Goal: Task Accomplishment & Management: Complete application form

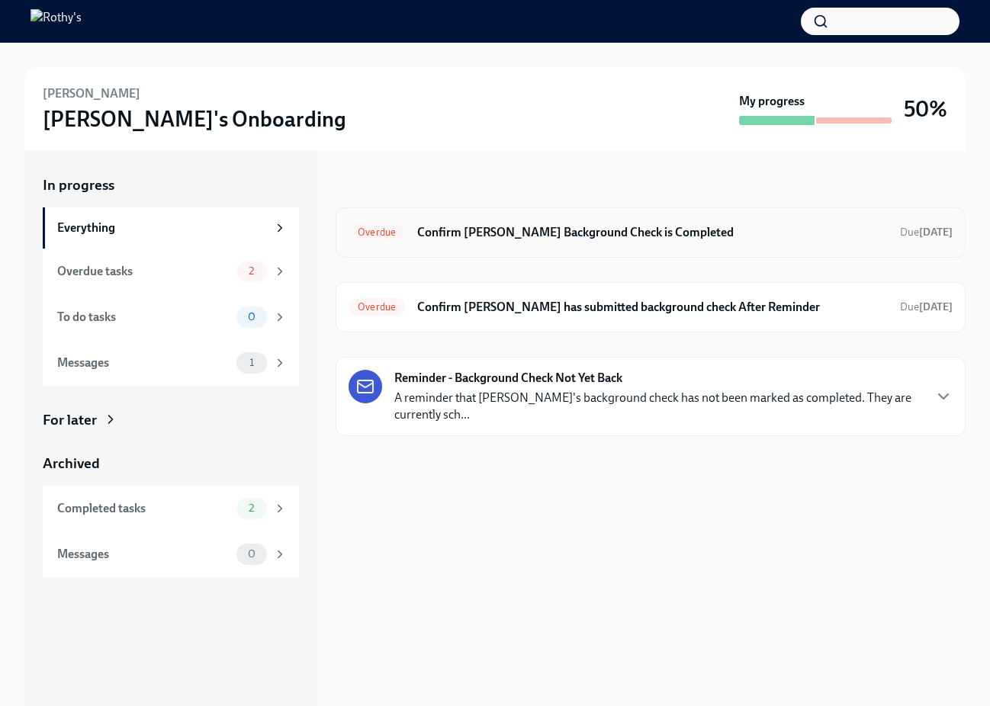
click at [674, 226] on h6 "Confirm Supritha Arsikere's Background Check is Completed" at bounding box center [652, 232] width 471 height 17
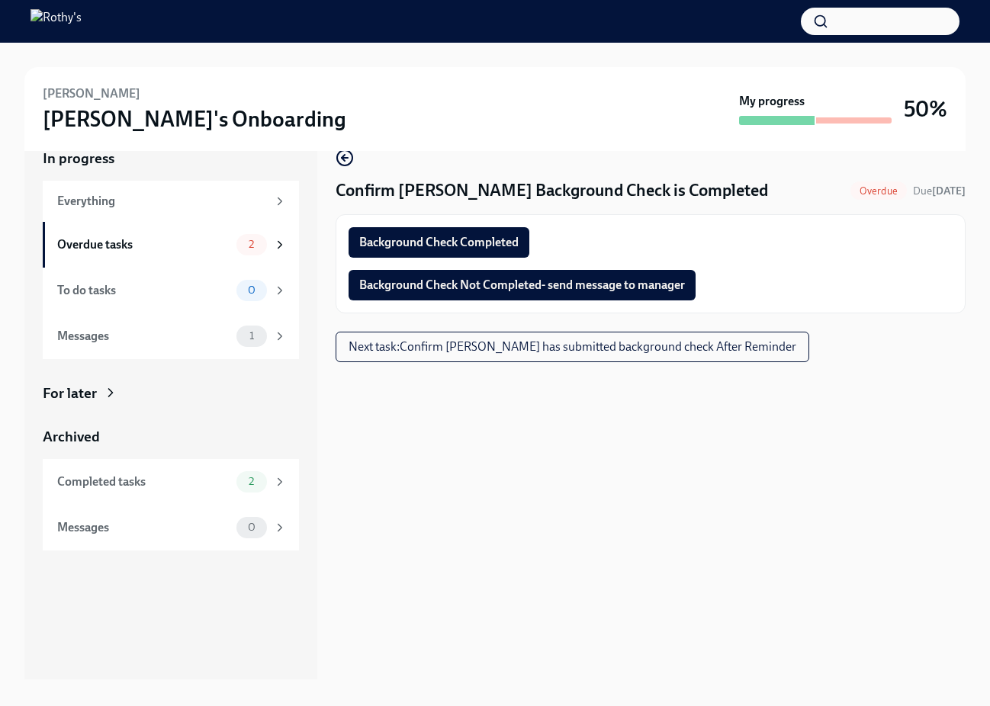
scroll to position [43, 0]
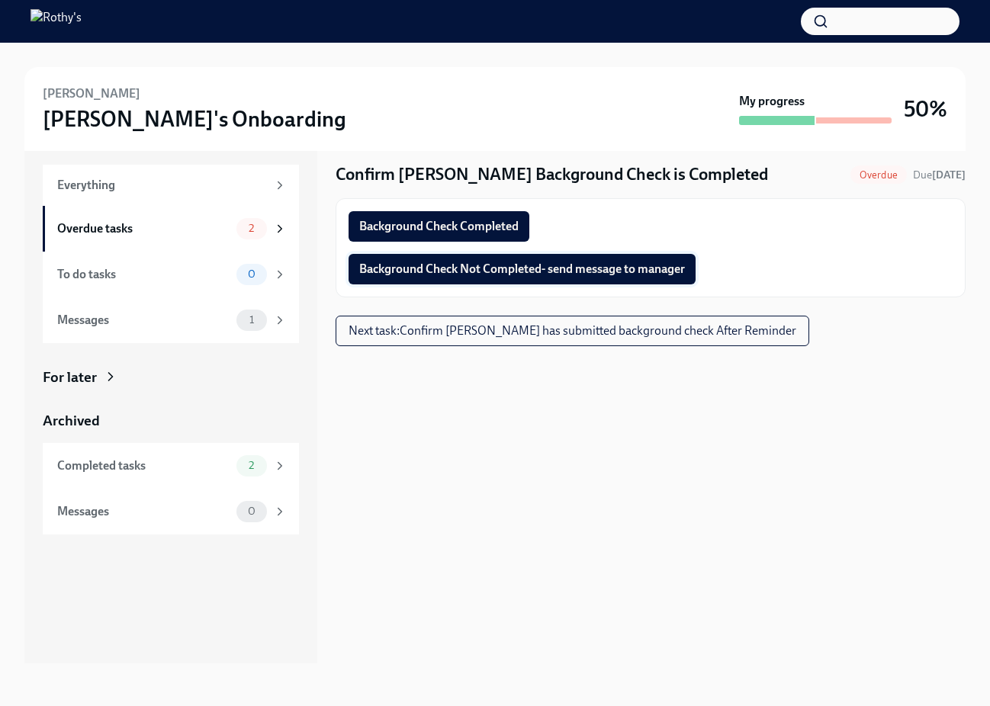
click at [598, 268] on span "Background Check Not Completed- send message to manager" at bounding box center [522, 269] width 326 height 15
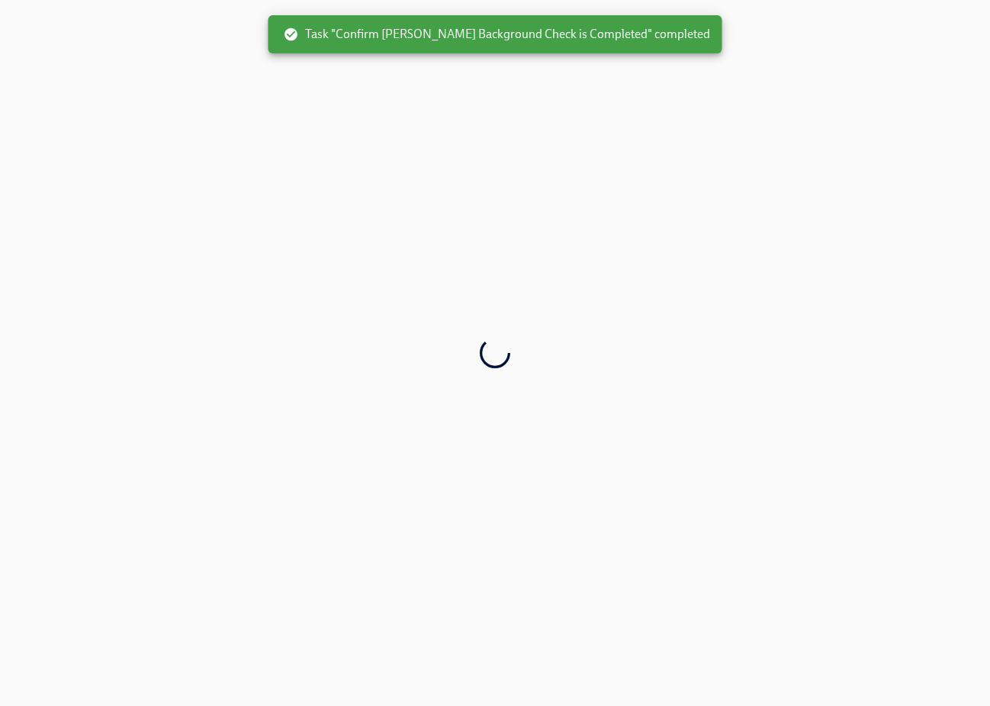
scroll to position [0, 0]
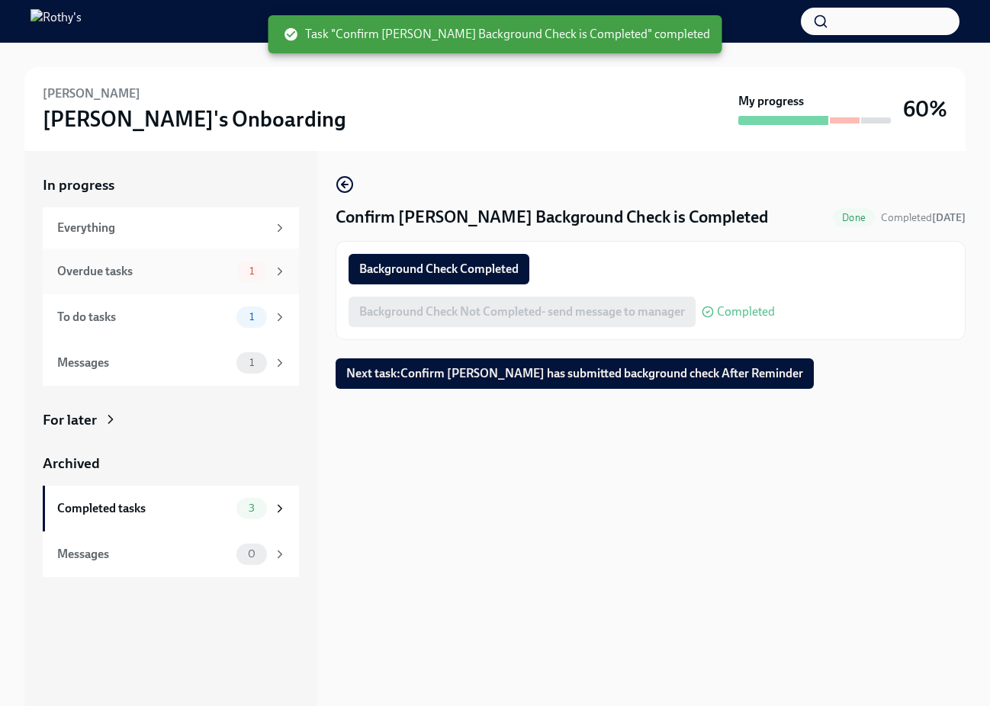
click at [156, 273] on div "Overdue tasks" at bounding box center [143, 271] width 173 height 17
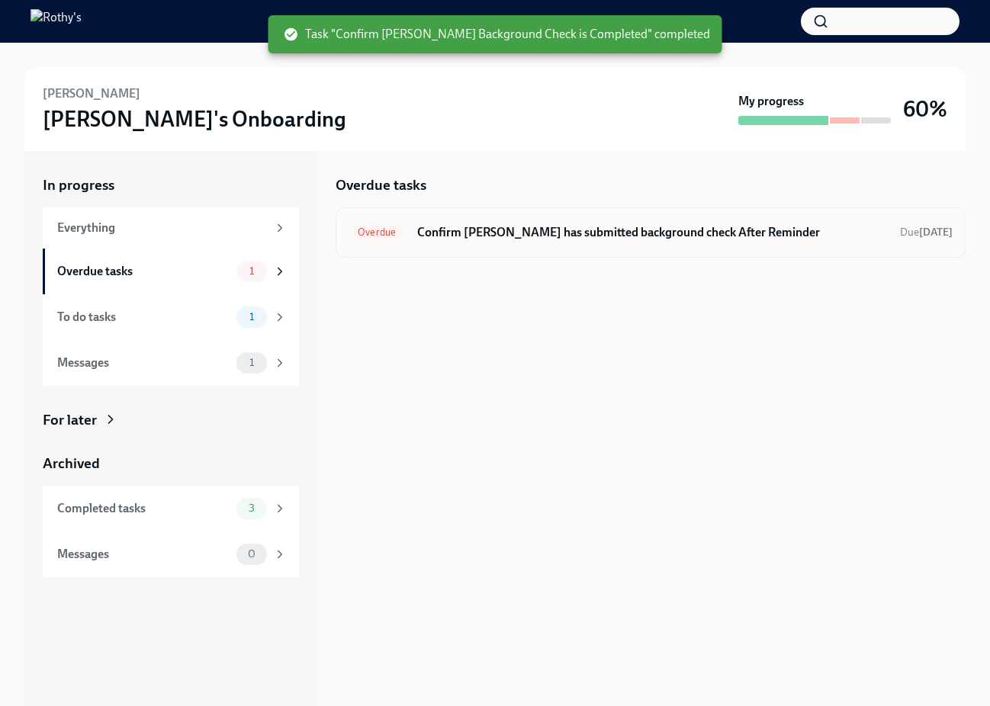
click at [577, 243] on div "Overdue Confirm Supritha has submitted background check After Reminder Due 12 d…" at bounding box center [651, 232] width 604 height 24
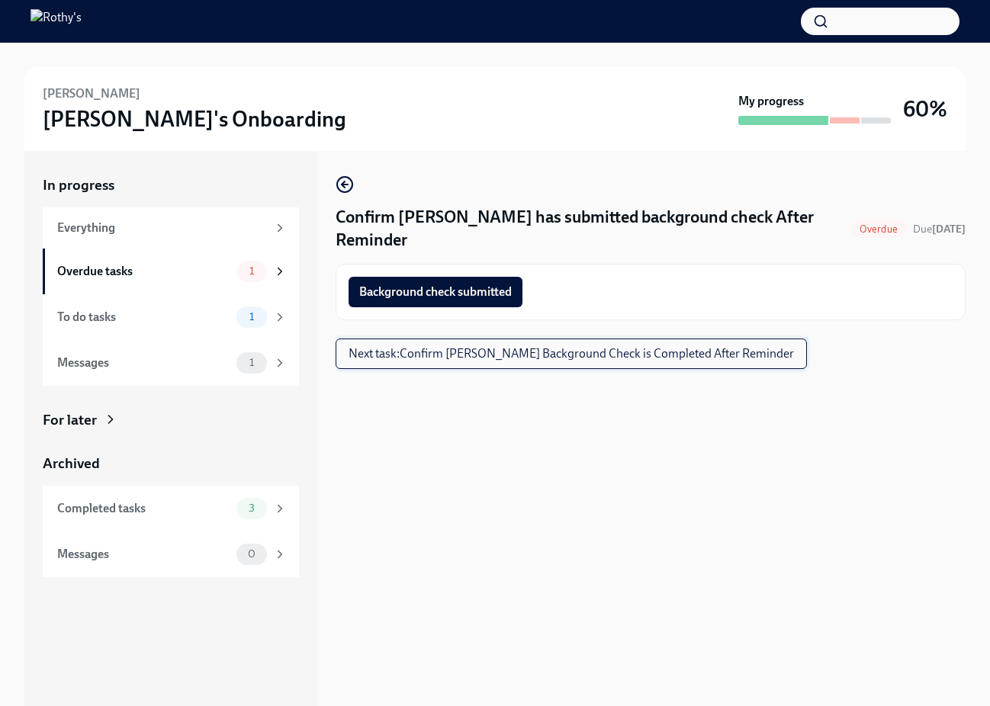
click at [603, 346] on span "Next task : Confirm Supritha Arsikere's Background Check is Completed After Rem…" at bounding box center [571, 353] width 445 height 15
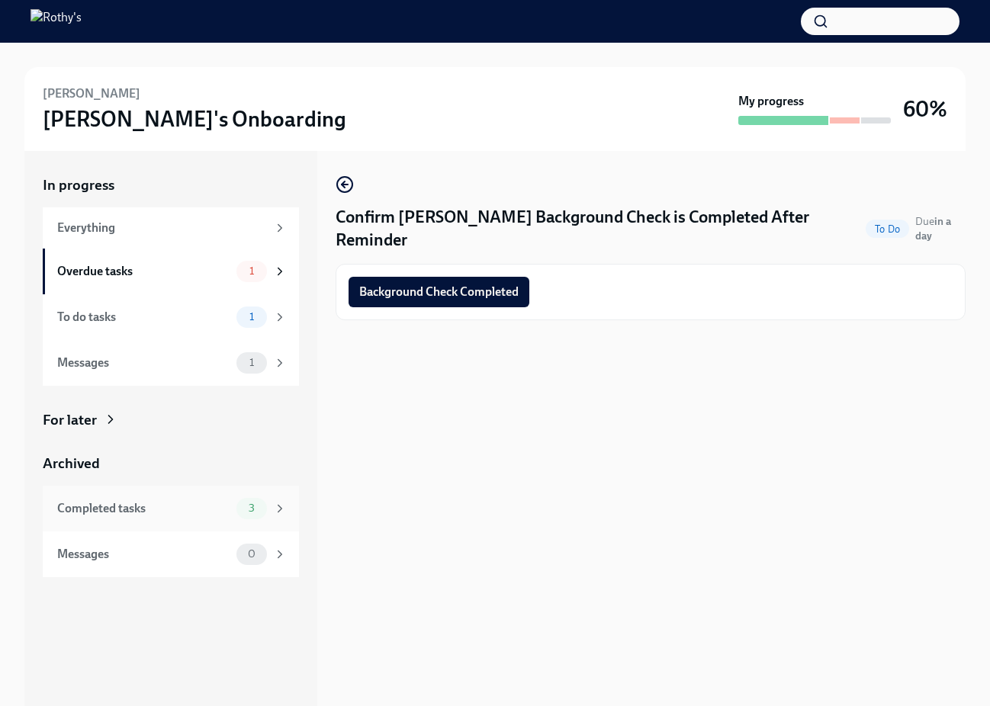
click at [191, 489] on div "Completed tasks 3" at bounding box center [171, 509] width 256 height 46
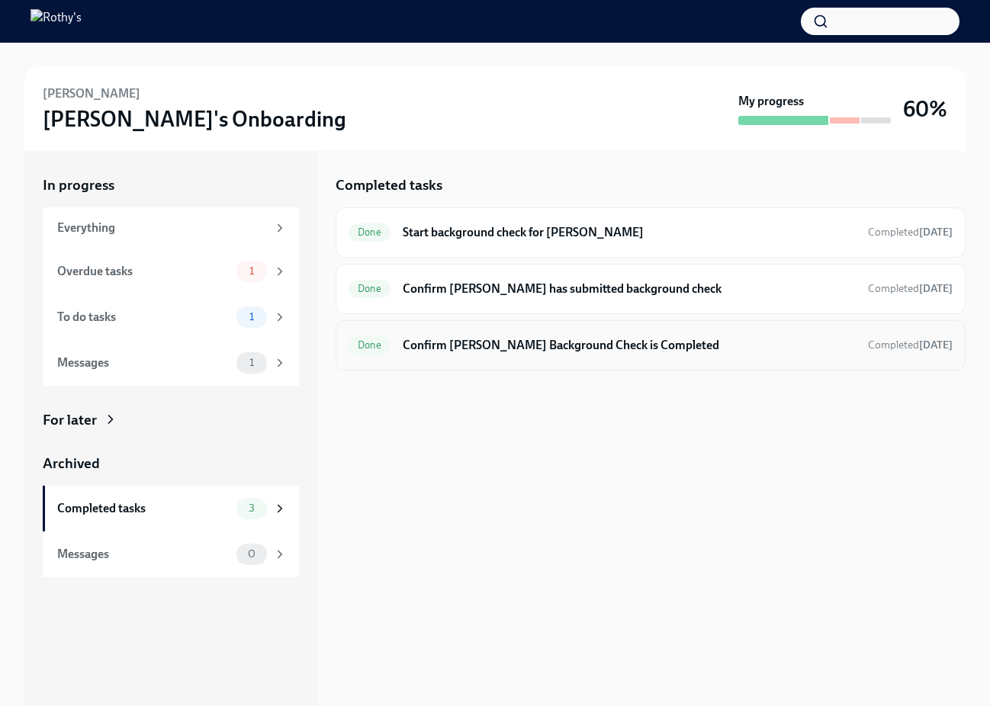
click at [622, 351] on h6 "Confirm Supritha Arsikere's Background Check is Completed" at bounding box center [629, 345] width 453 height 17
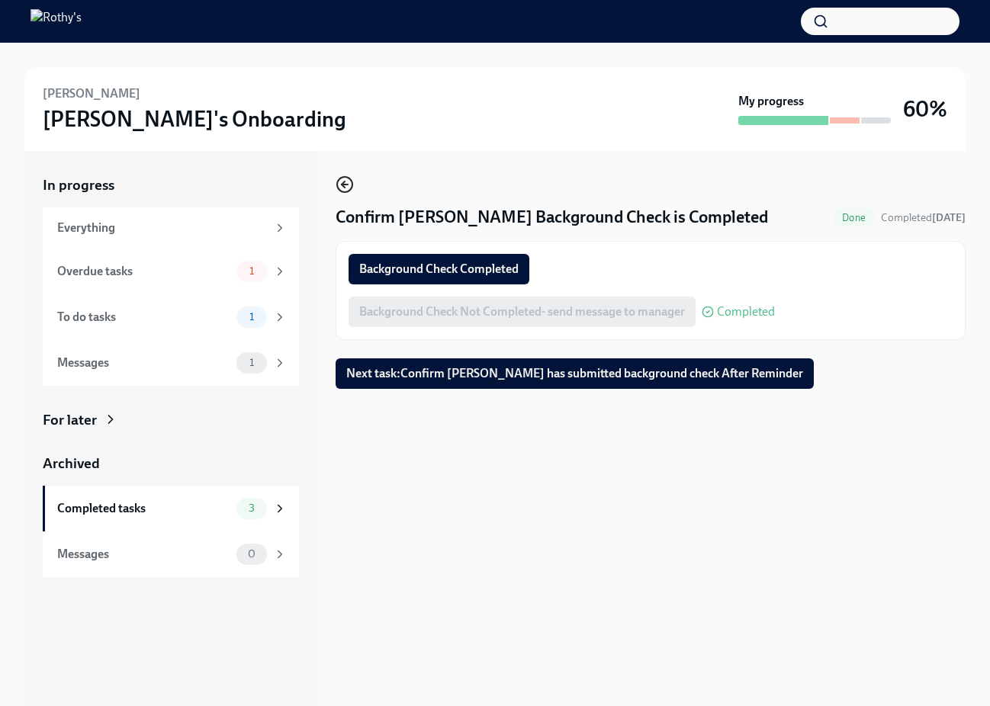
click at [349, 185] on icon "button" at bounding box center [345, 184] width 18 height 18
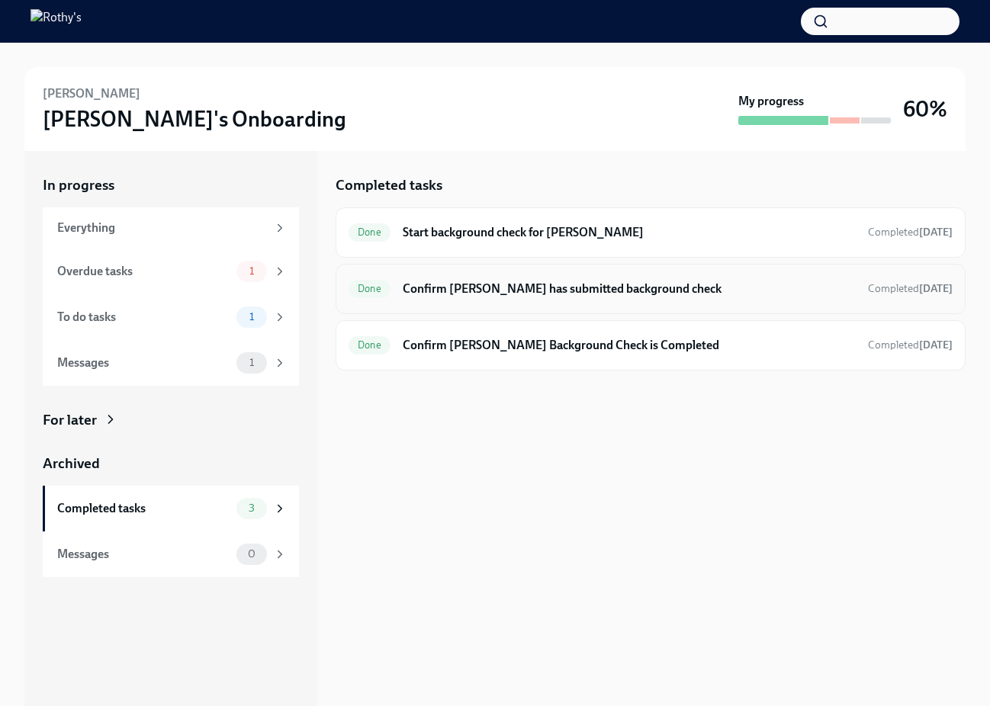
click at [577, 281] on h6 "Confirm Supritha has submitted background check" at bounding box center [629, 289] width 453 height 17
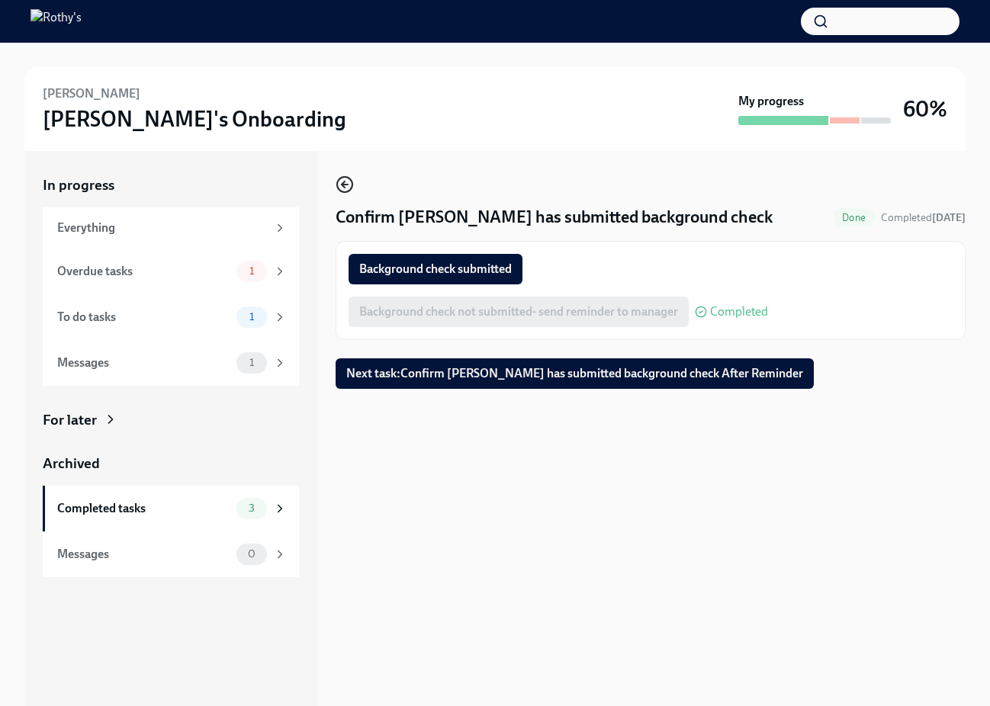
click at [342, 182] on icon "button" at bounding box center [345, 184] width 18 height 18
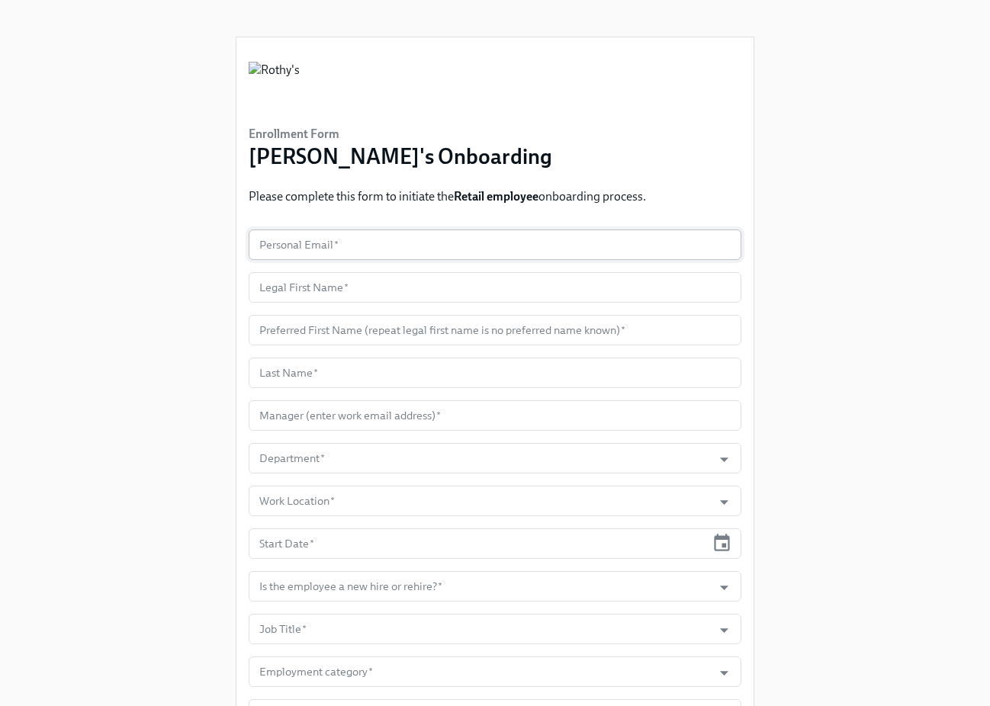
click at [350, 247] on input "text" at bounding box center [495, 245] width 493 height 31
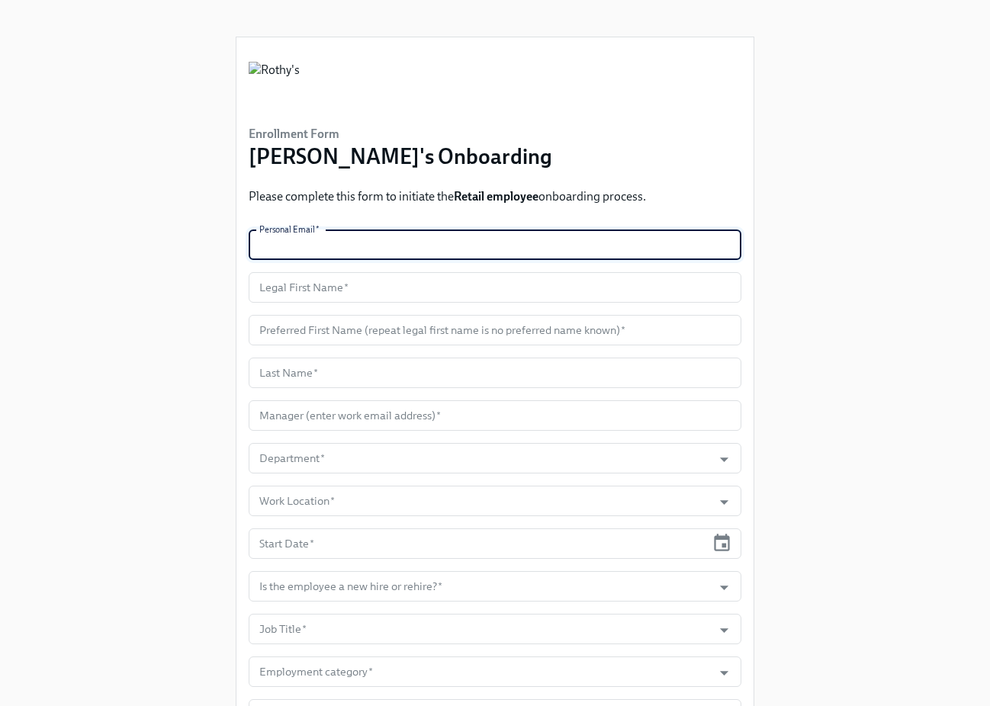
scroll to position [1, 0]
paste input "[EMAIL_ADDRESS][DOMAIN_NAME]"
type input "[EMAIL_ADDRESS][DOMAIN_NAME]"
click at [326, 289] on input "text" at bounding box center [495, 287] width 493 height 31
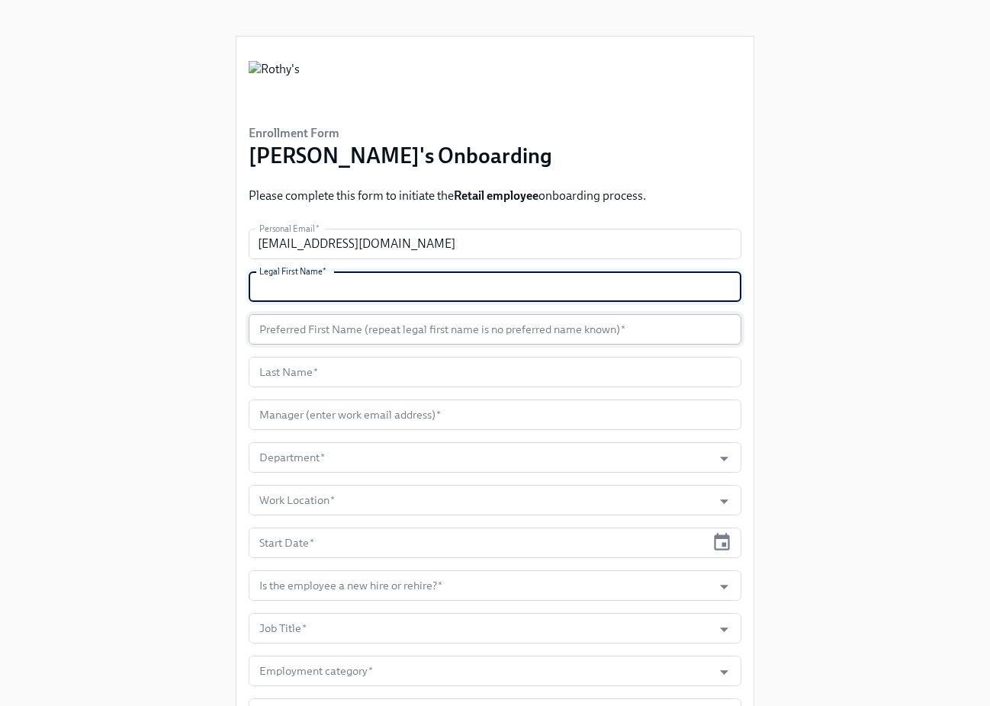
paste input "Caden"
type input "Caden"
click at [330, 323] on input "text" at bounding box center [495, 329] width 493 height 31
paste input "Caden"
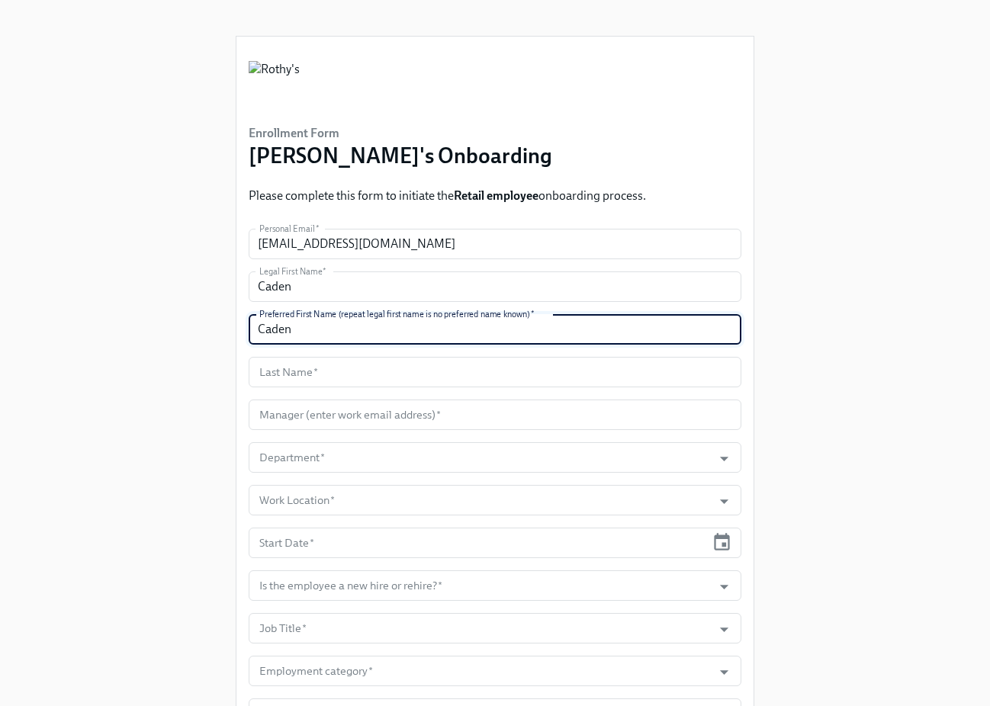
type input "Caden"
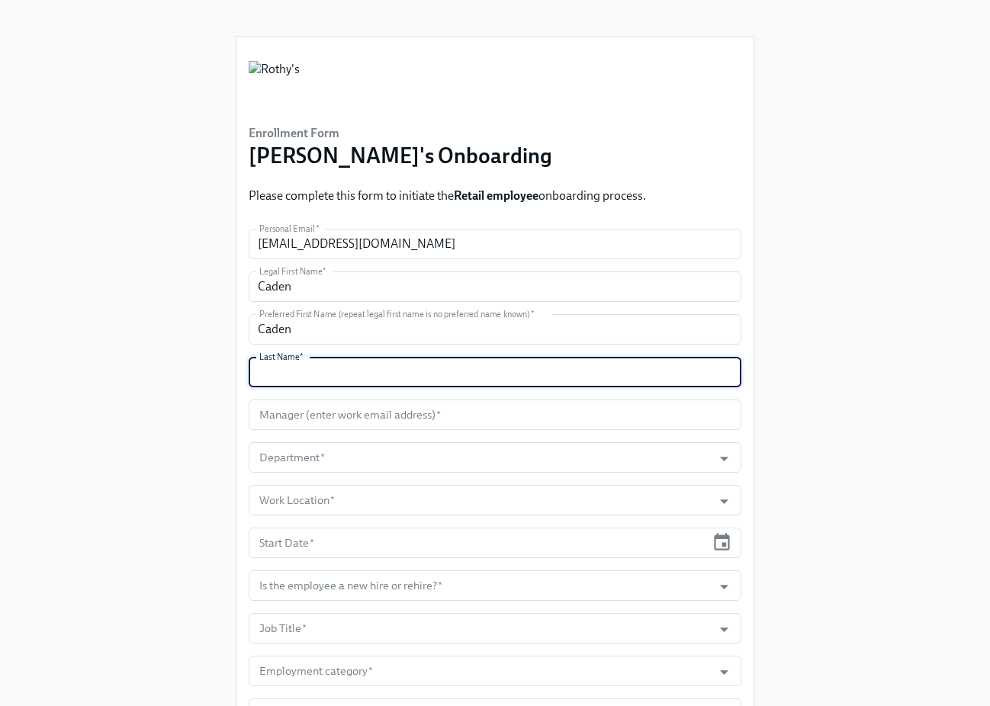
click at [296, 366] on input "text" at bounding box center [495, 372] width 493 height 31
paste input "Pope"
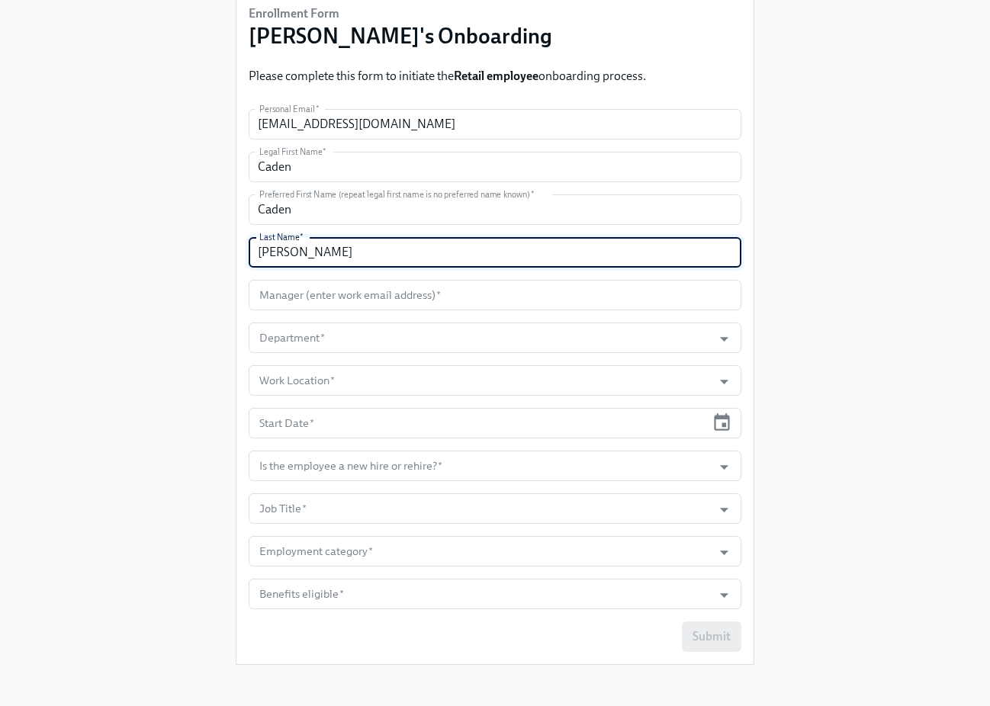
scroll to position [128, 0]
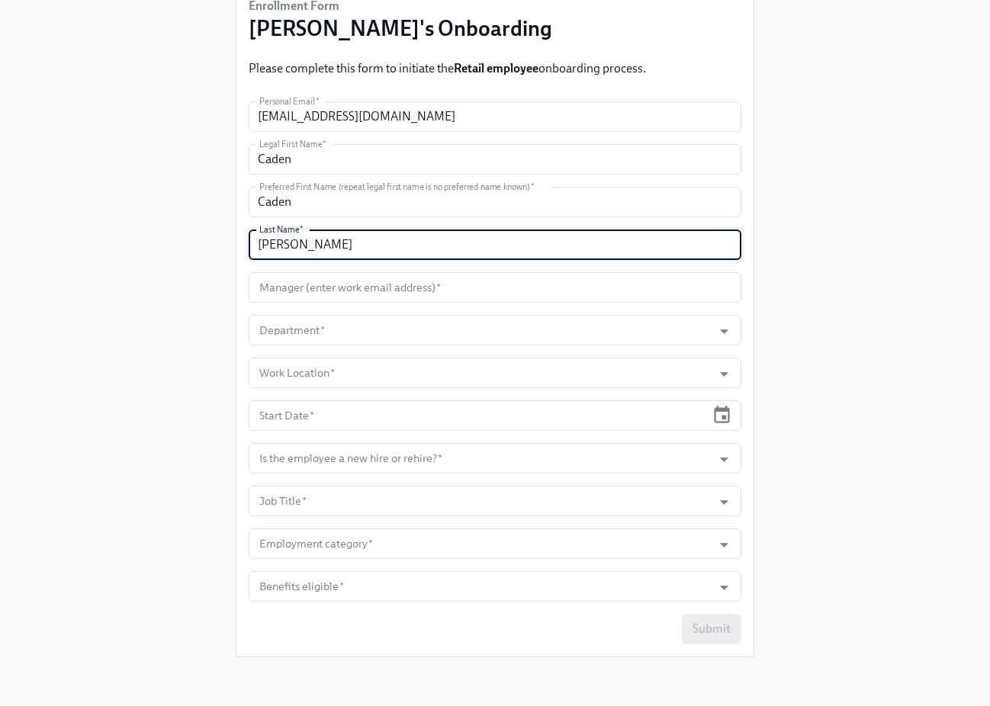
type input "Pope"
click at [346, 278] on input "text" at bounding box center [495, 287] width 493 height 31
paste input "jchandler@rothys.com"
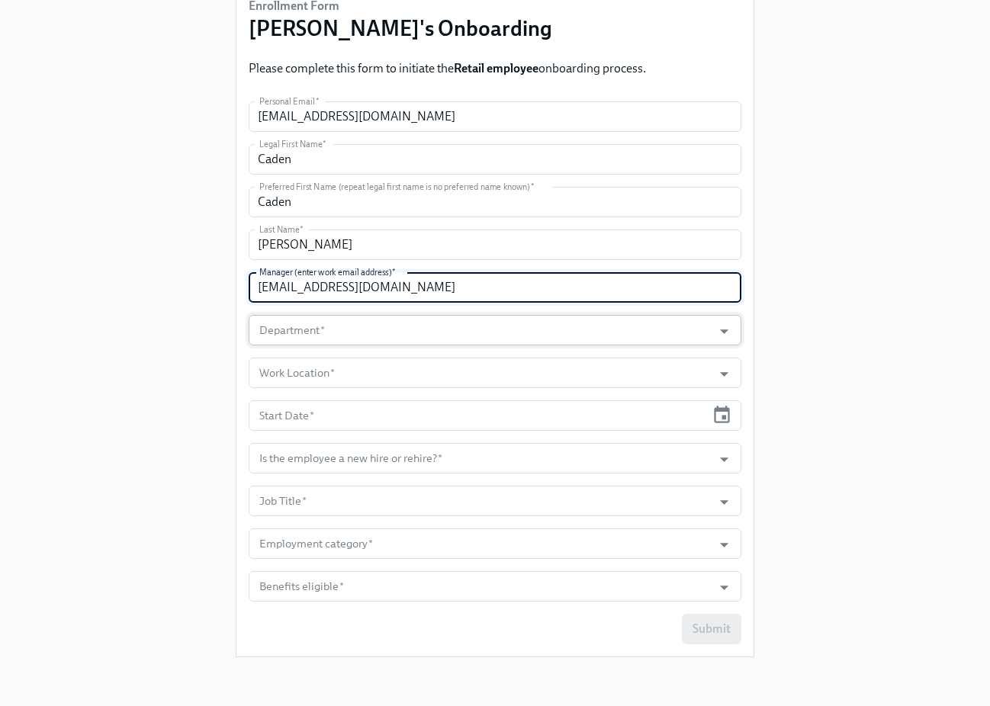
type input "jchandler@rothys.com"
click at [372, 328] on input "Department   *" at bounding box center [480, 330] width 448 height 31
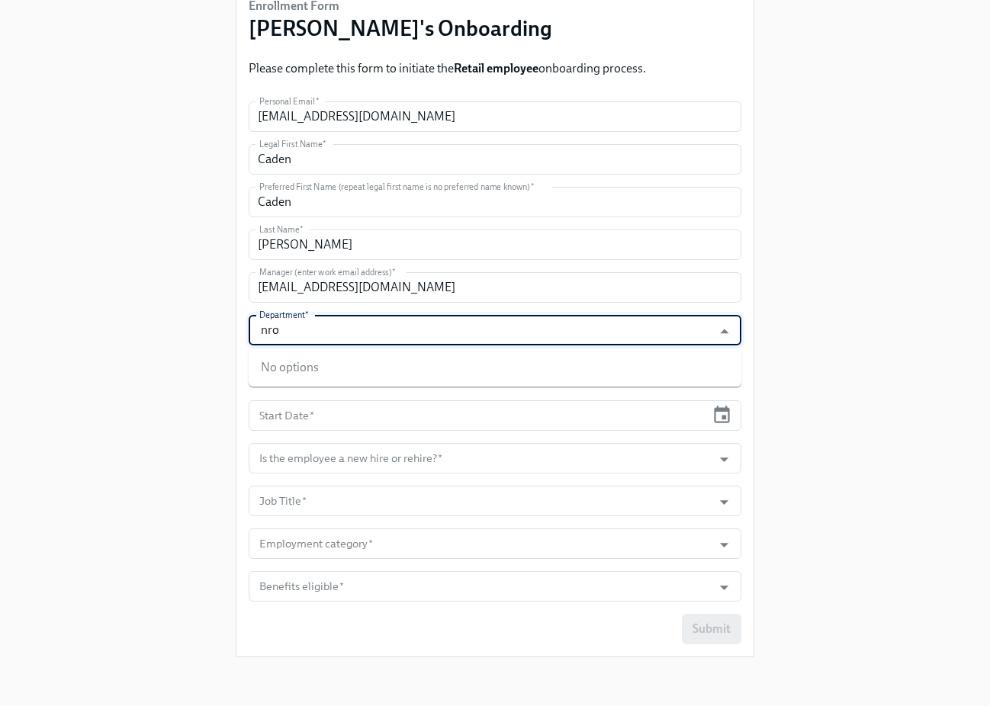
scroll to position [127, 0]
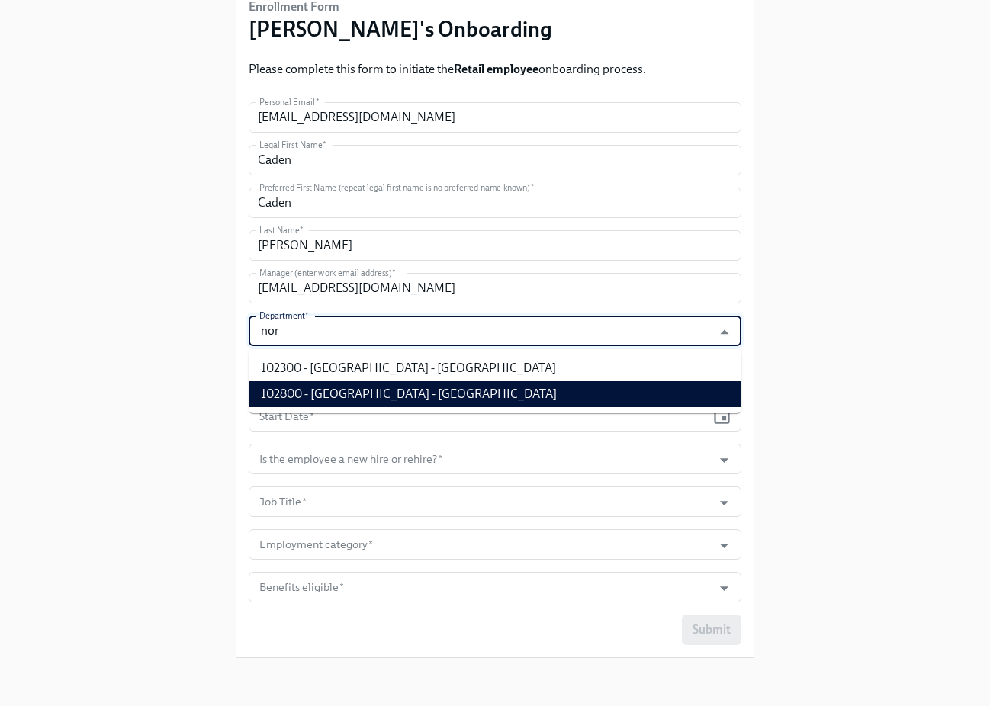
click at [394, 384] on li "102800 - North Park - TX" at bounding box center [495, 394] width 493 height 26
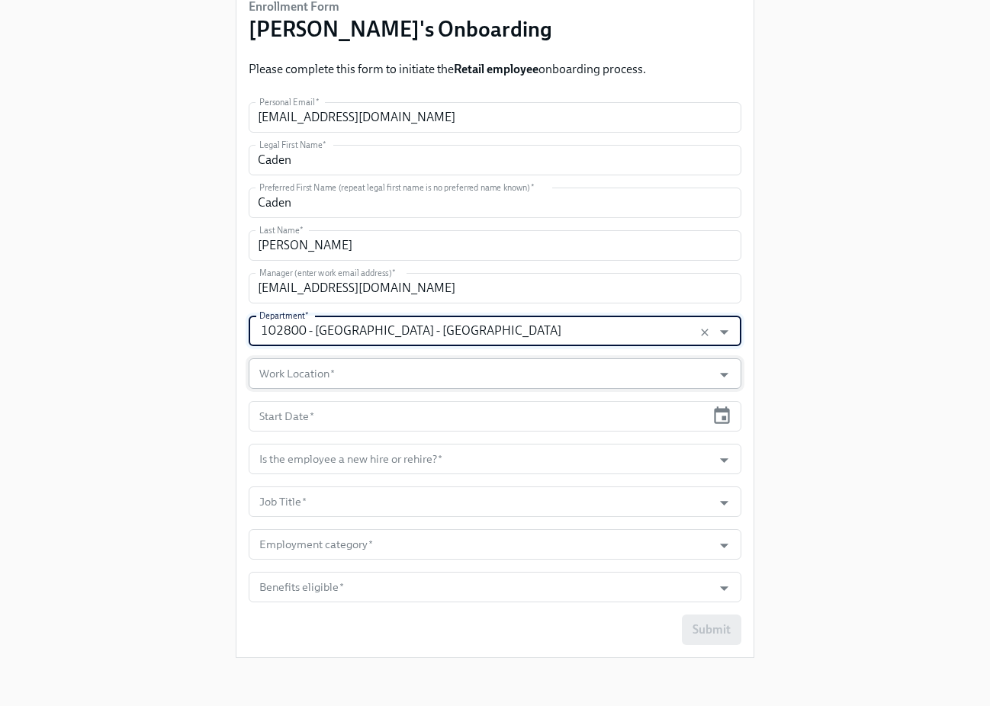
type input "102800 - North Park - TX"
click at [382, 368] on input "Work Location   *" at bounding box center [480, 373] width 448 height 31
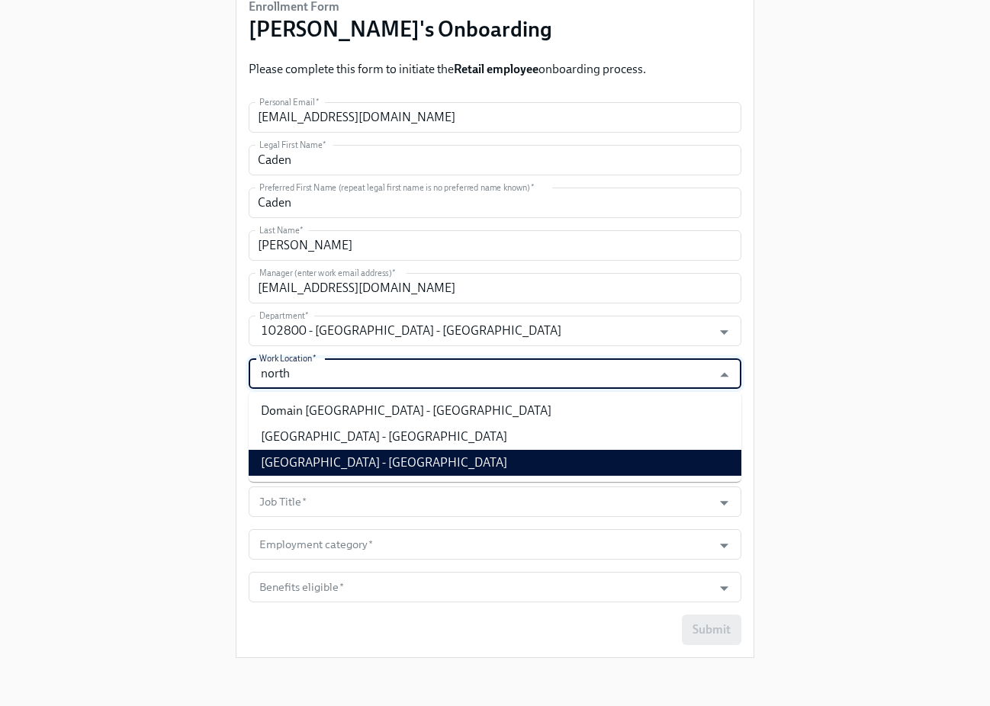
click at [413, 453] on li "North Park Store - TX" at bounding box center [495, 463] width 493 height 26
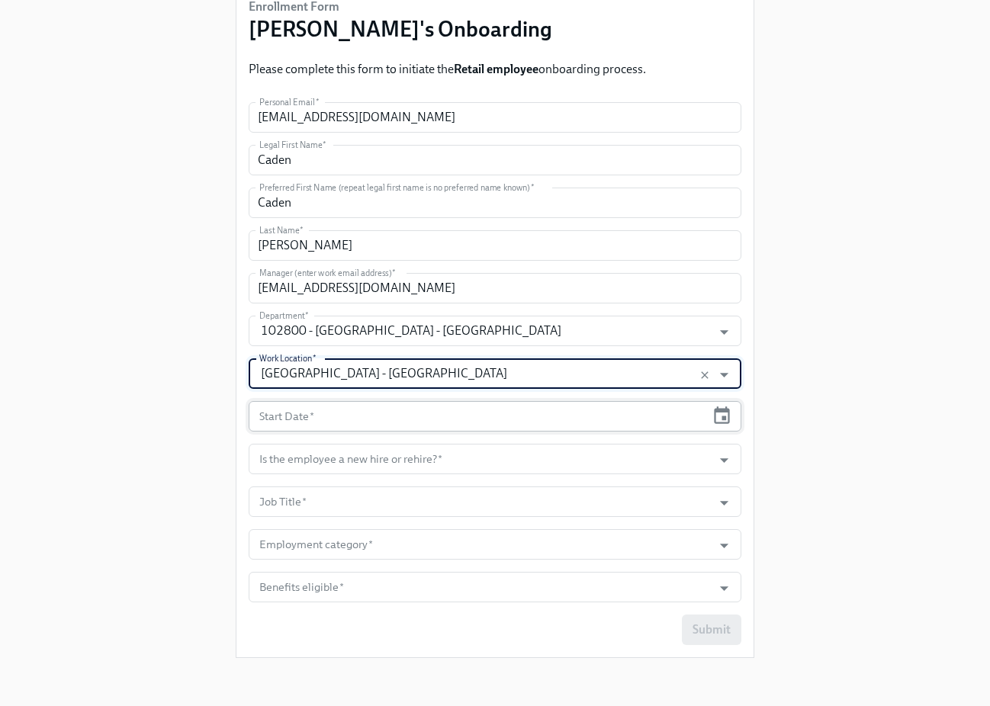
type input "North Park Store - TX"
click at [373, 413] on input "text" at bounding box center [477, 416] width 457 height 31
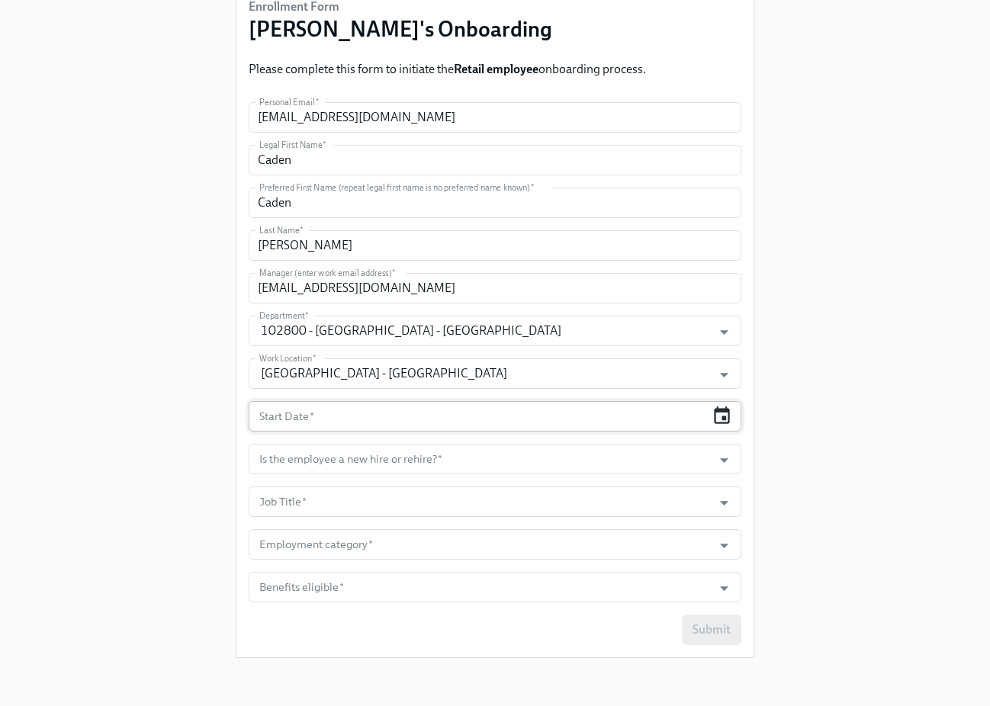
click at [712, 410] on icon "button" at bounding box center [722, 416] width 21 height 21
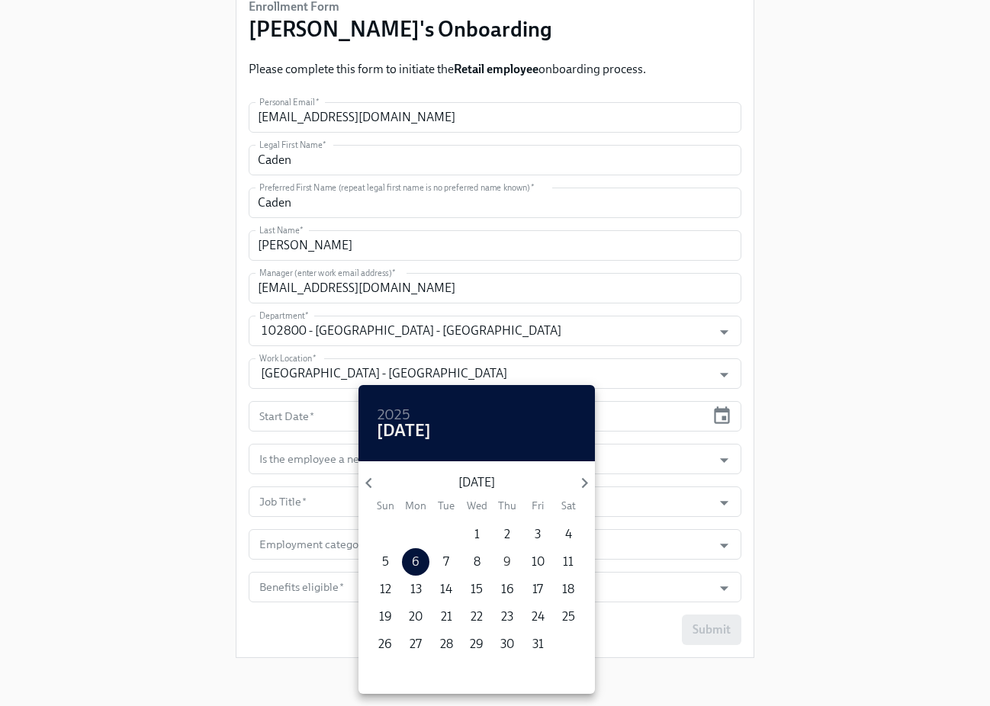
click at [510, 558] on p "9" at bounding box center [507, 562] width 8 height 17
type input "10/09/2025"
drag, startPoint x: 822, startPoint y: 491, endPoint x: 813, endPoint y: 487, distance: 9.9
click at [822, 490] on div at bounding box center [495, 353] width 990 height 706
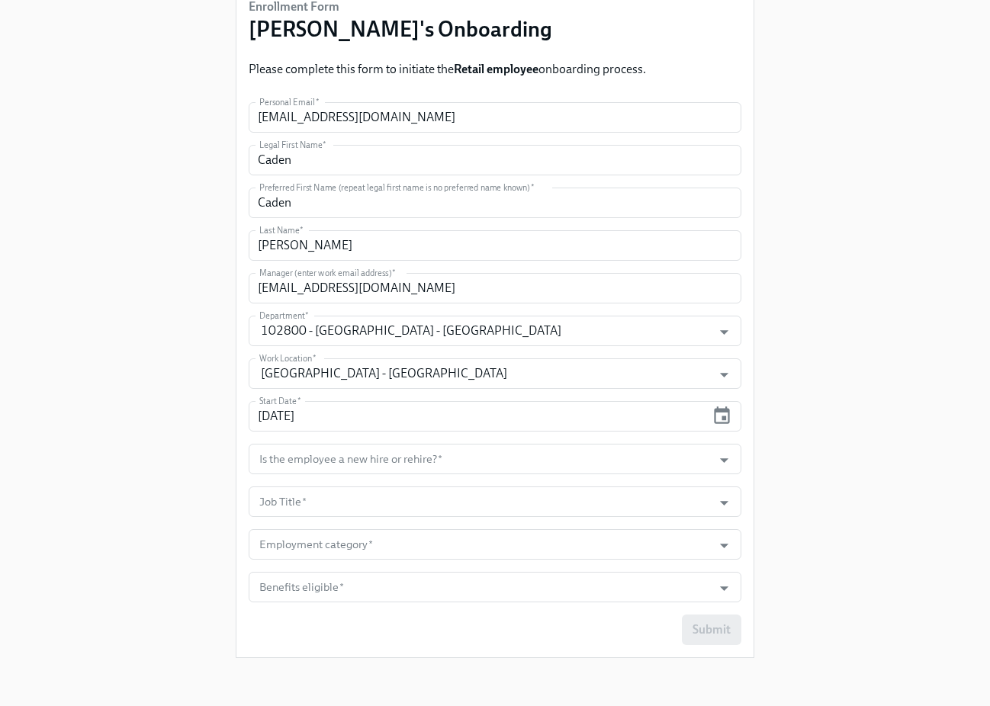
click at [728, 454] on icon "Open" at bounding box center [724, 460] width 21 height 21
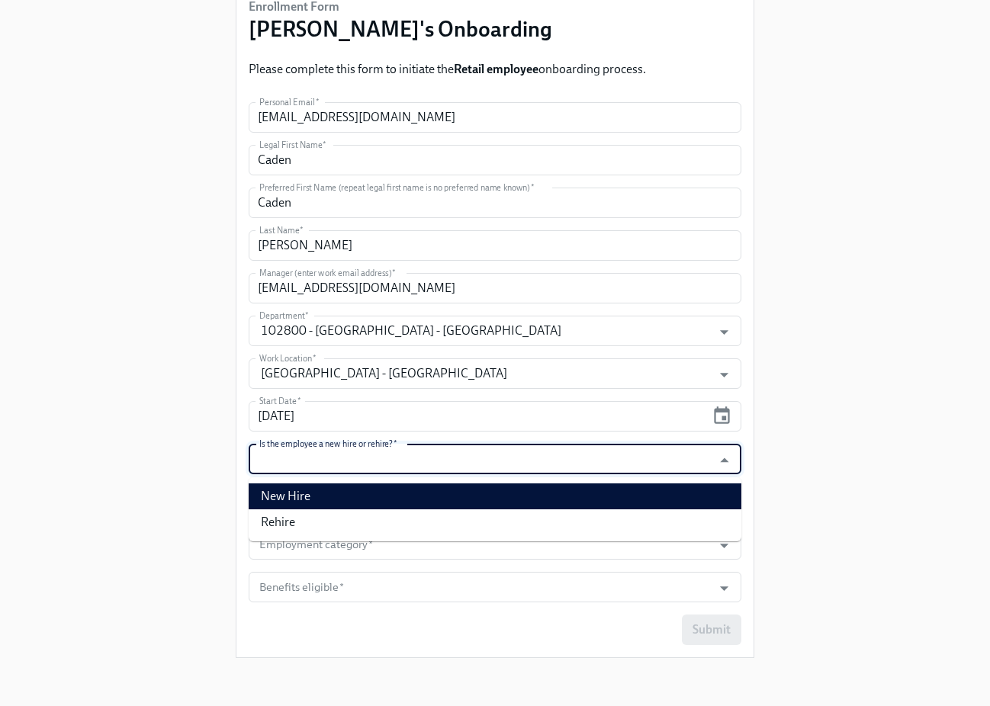
click at [667, 485] on li "New Hire" at bounding box center [495, 497] width 493 height 26
type input "New Hire"
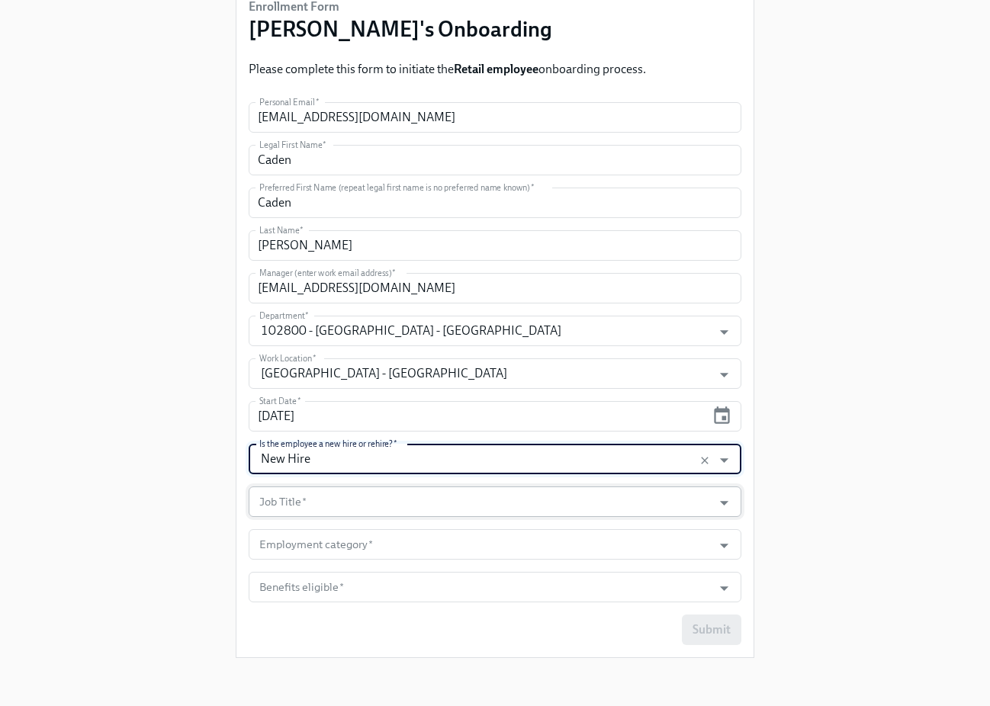
click at [662, 495] on input "Job Title   *" at bounding box center [480, 502] width 448 height 31
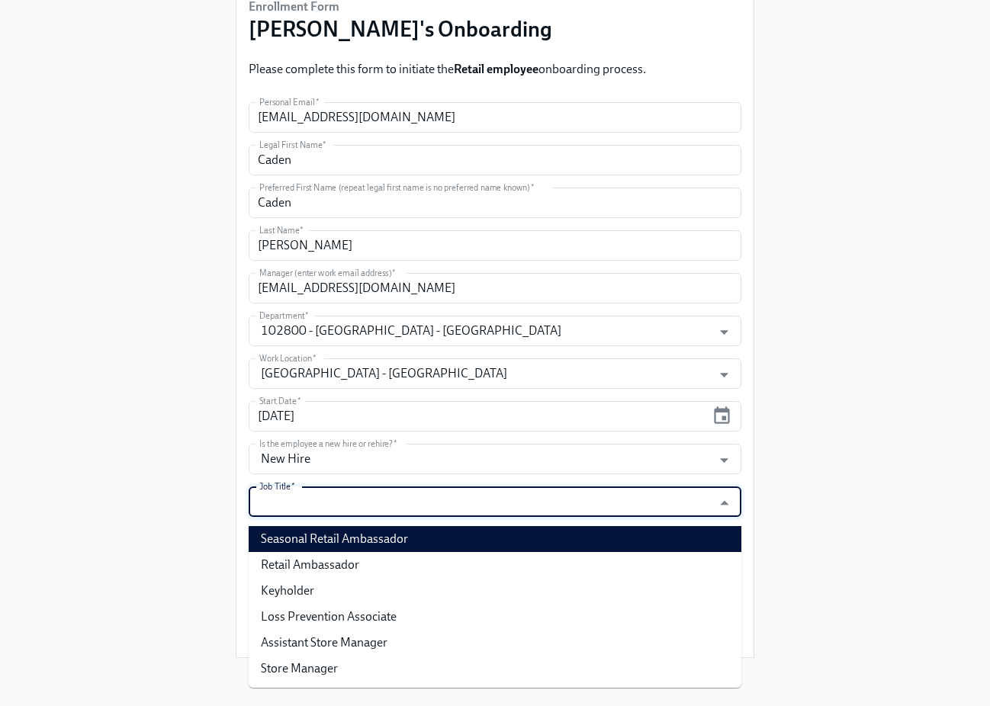
click at [636, 535] on li "Seasonal Retail Ambassador" at bounding box center [495, 539] width 493 height 26
type input "Seasonal Retail Ambassador"
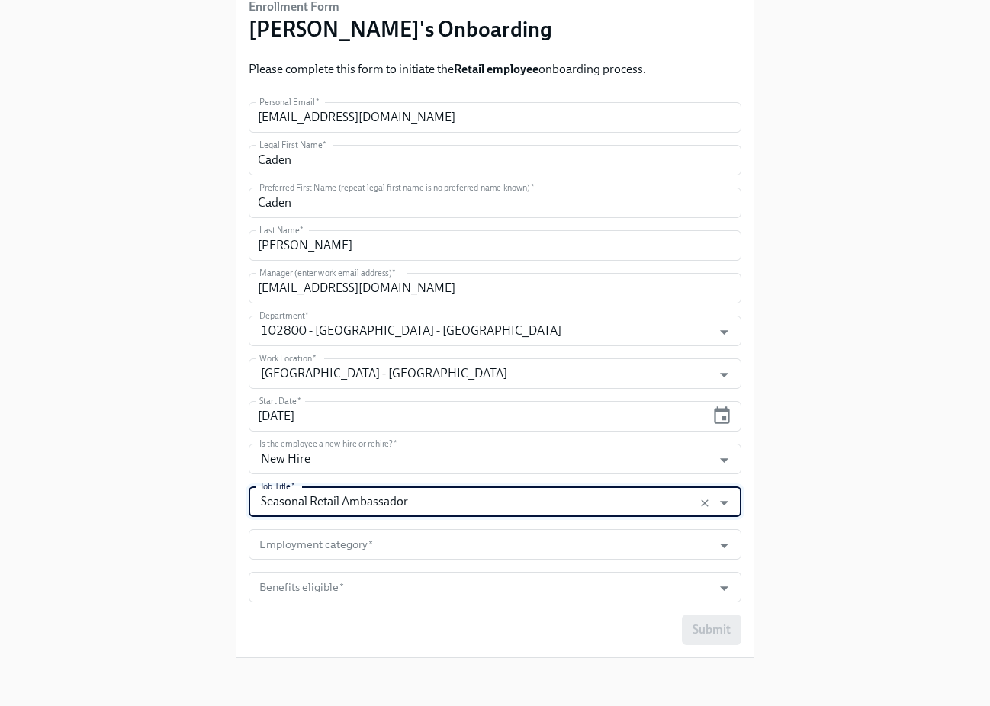
click at [632, 526] on form "Personal Email   * famfcjp@gmail.com Personal Email * Legal First Name   * Cade…" at bounding box center [495, 373] width 493 height 543
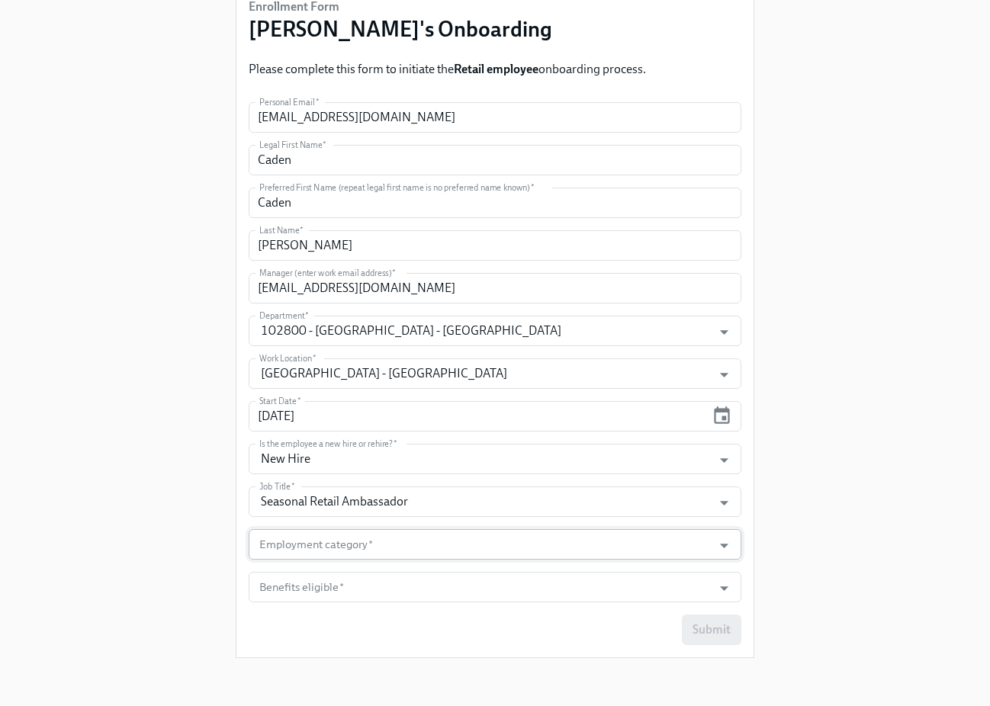
click at [544, 542] on input "Employment category   *" at bounding box center [480, 544] width 448 height 31
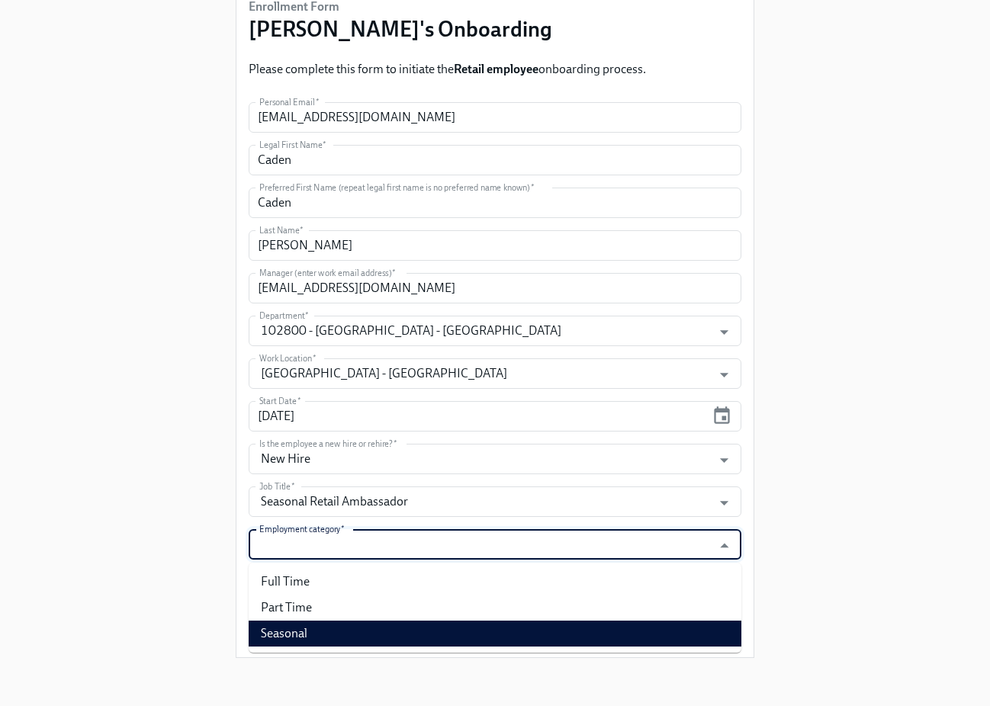
click at [514, 636] on li "Seasonal" at bounding box center [495, 634] width 493 height 26
type input "Seasonal"
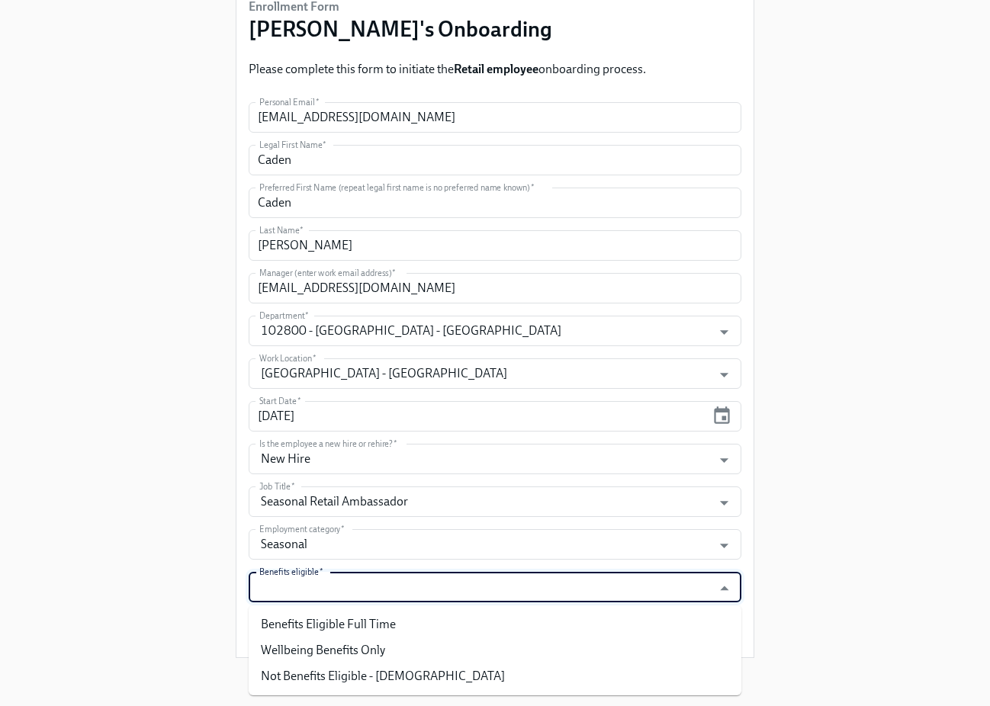
click at [492, 586] on input "Benefits eligible   *" at bounding box center [480, 587] width 448 height 31
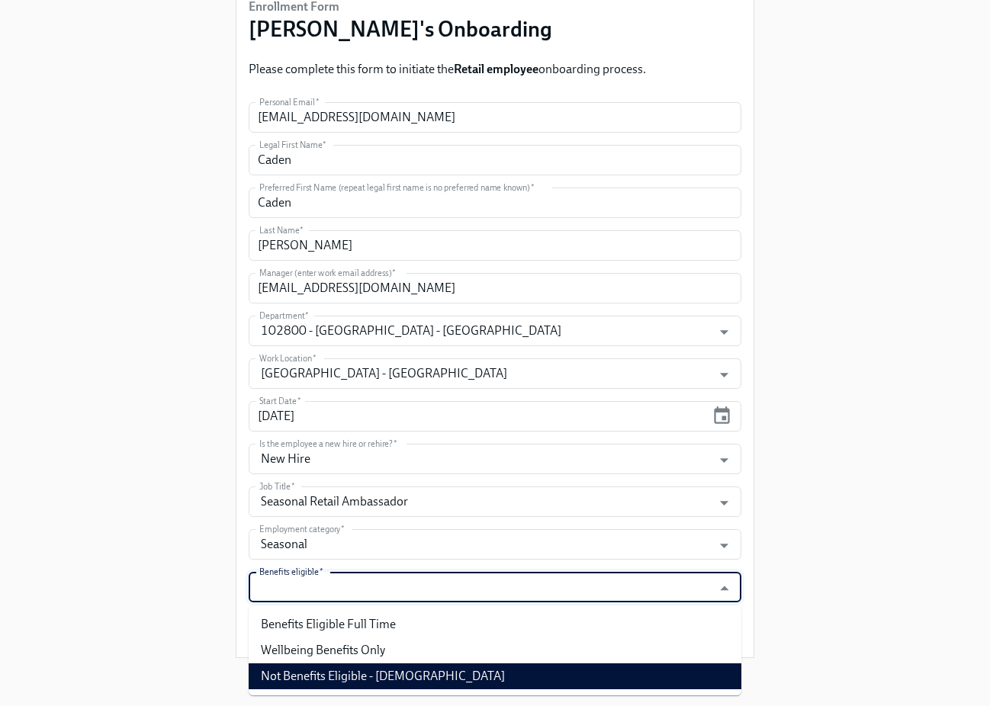
click at [462, 667] on li "Not Benefits Eligible - Temporary Employee" at bounding box center [495, 677] width 493 height 26
type input "Not Benefits Eligible - Temporary Employee"
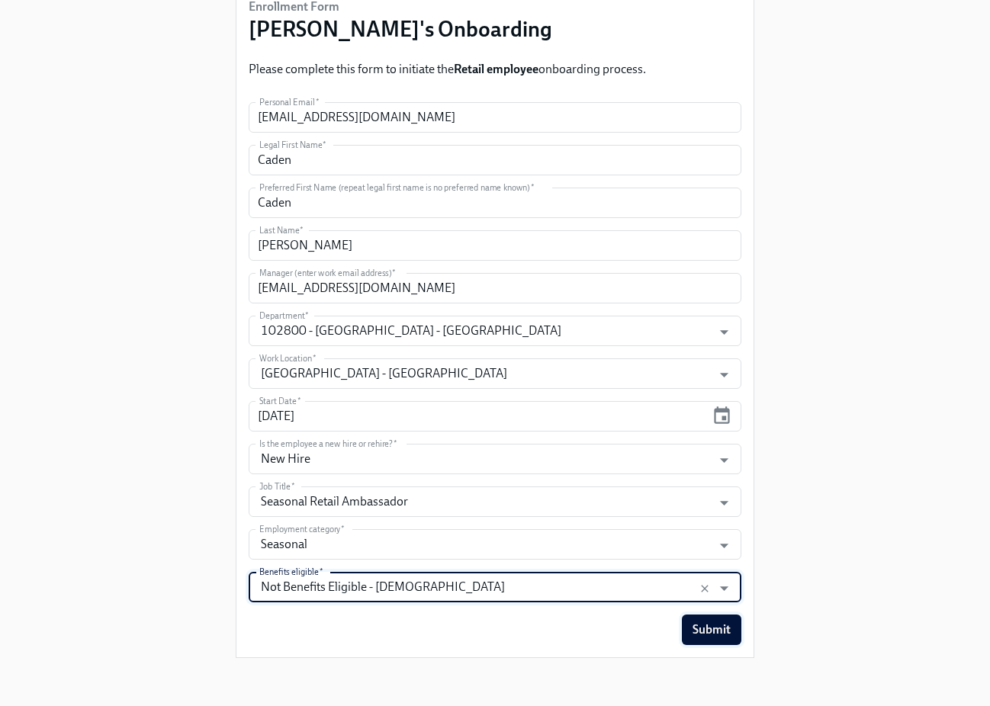
click at [722, 637] on span "Submit" at bounding box center [712, 629] width 38 height 15
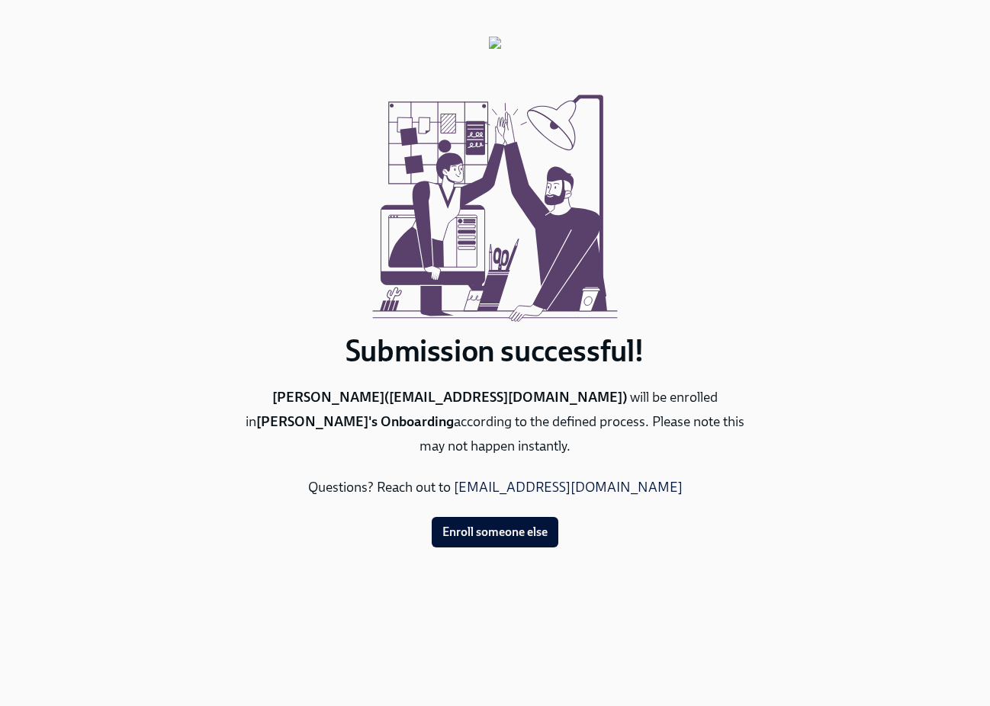
scroll to position [0, 0]
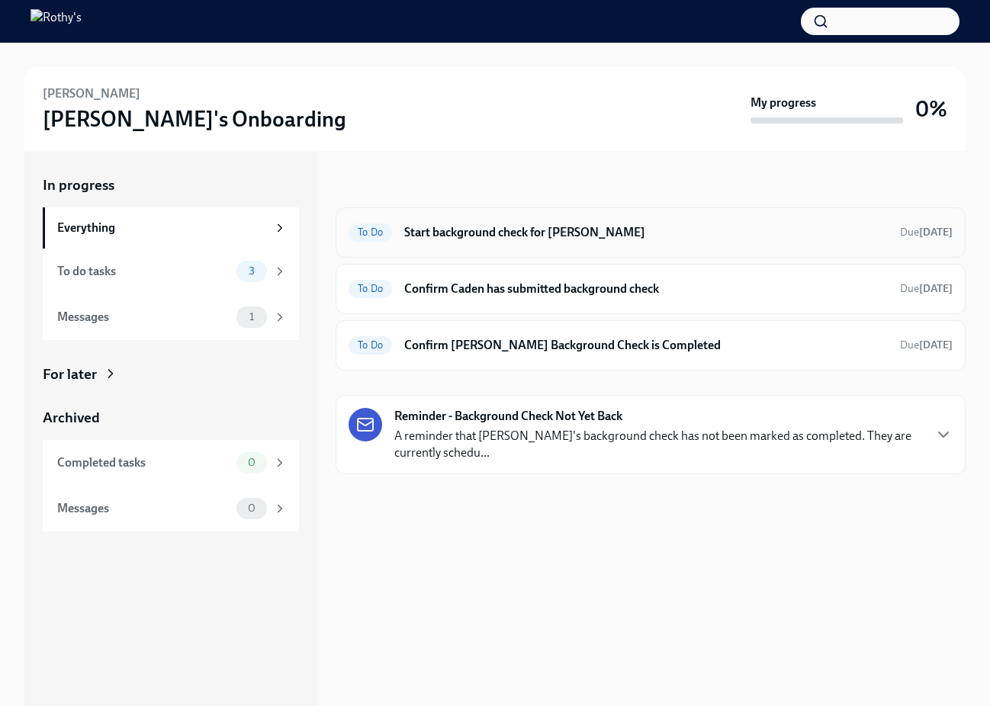
click at [487, 230] on h6 "Start background check for [PERSON_NAME]" at bounding box center [646, 232] width 484 height 17
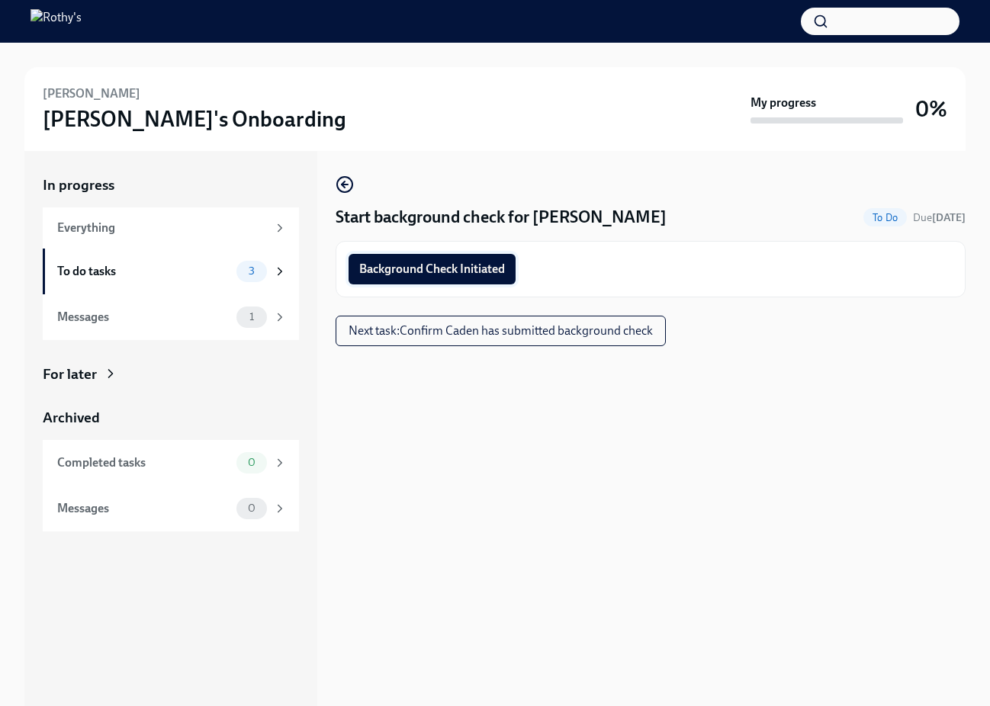
click at [493, 271] on span "Background Check Initiated" at bounding box center [432, 269] width 146 height 15
